Goal: Information Seeking & Learning: Learn about a topic

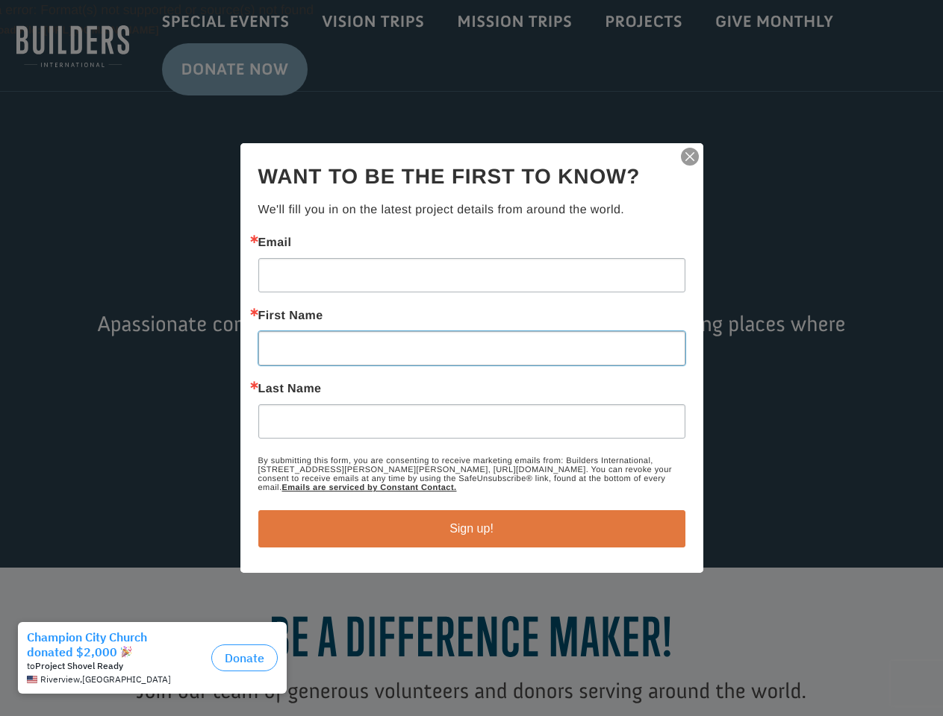
click at [471, 358] on input "First Name" at bounding box center [471, 348] width 427 height 34
click at [690, 157] on img "button" at bounding box center [689, 156] width 21 height 21
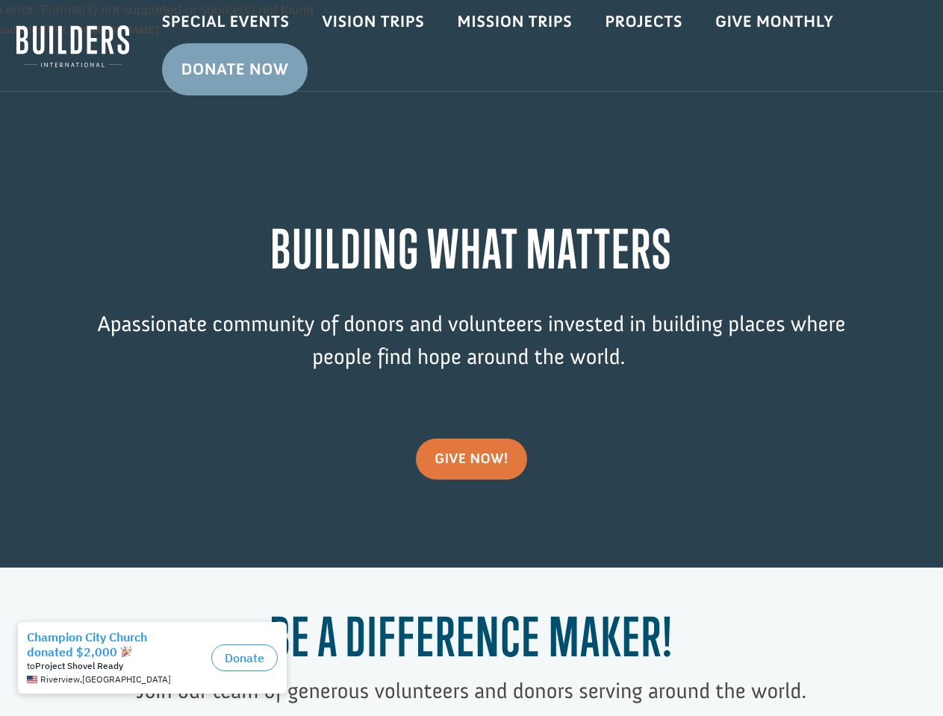
click at [472, 529] on div "Video Player Media error: Format(s) not supported or source(s) not found Downlo…" at bounding box center [471, 284] width 943 height 568
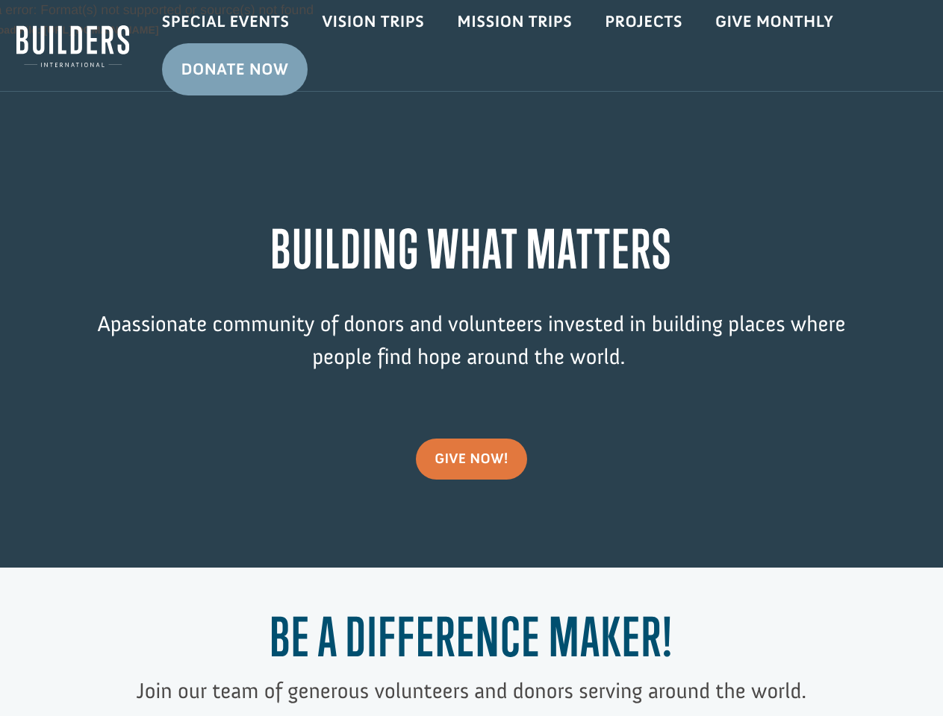
click at [156, 667] on h1 "Be a Difference Maker!" at bounding box center [471, 640] width 754 height 69
click at [244, 660] on h1 "Be a Difference Maker!" at bounding box center [471, 640] width 754 height 69
